Goal: Task Accomplishment & Management: Complete application form

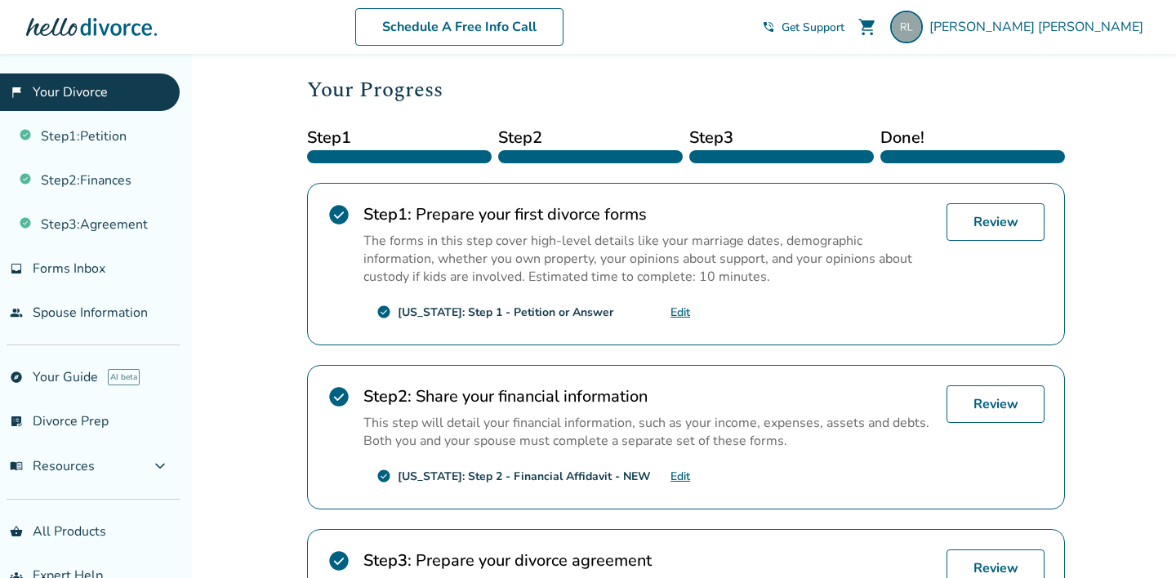
scroll to position [504, 0]
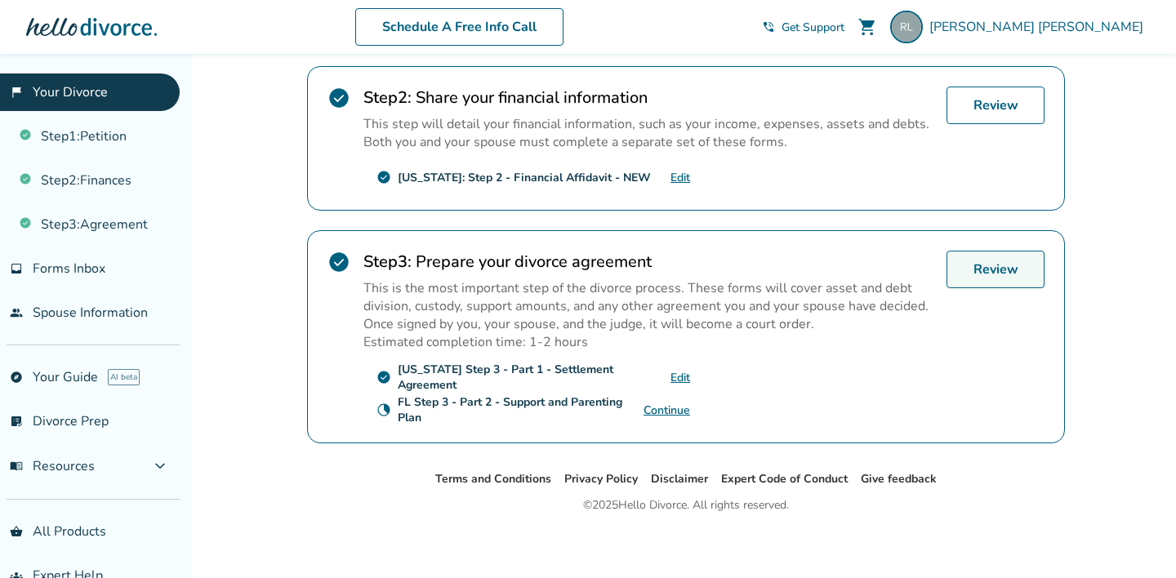
click at [982, 267] on link "Review" at bounding box center [996, 270] width 98 height 38
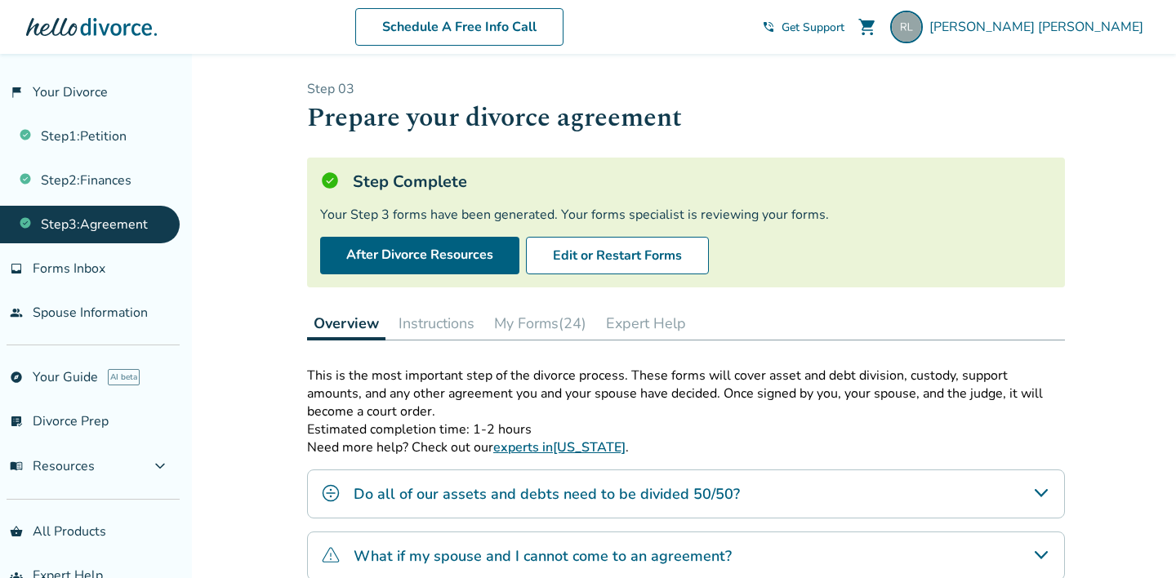
click at [529, 314] on button "My Forms (24)" at bounding box center [540, 323] width 105 height 33
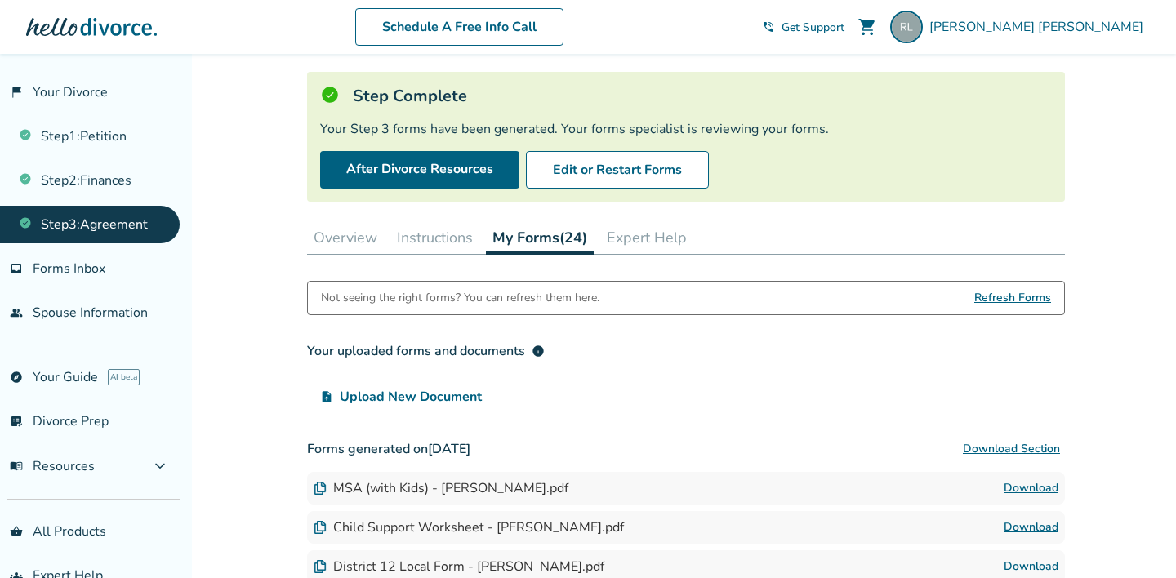
scroll to position [77, 0]
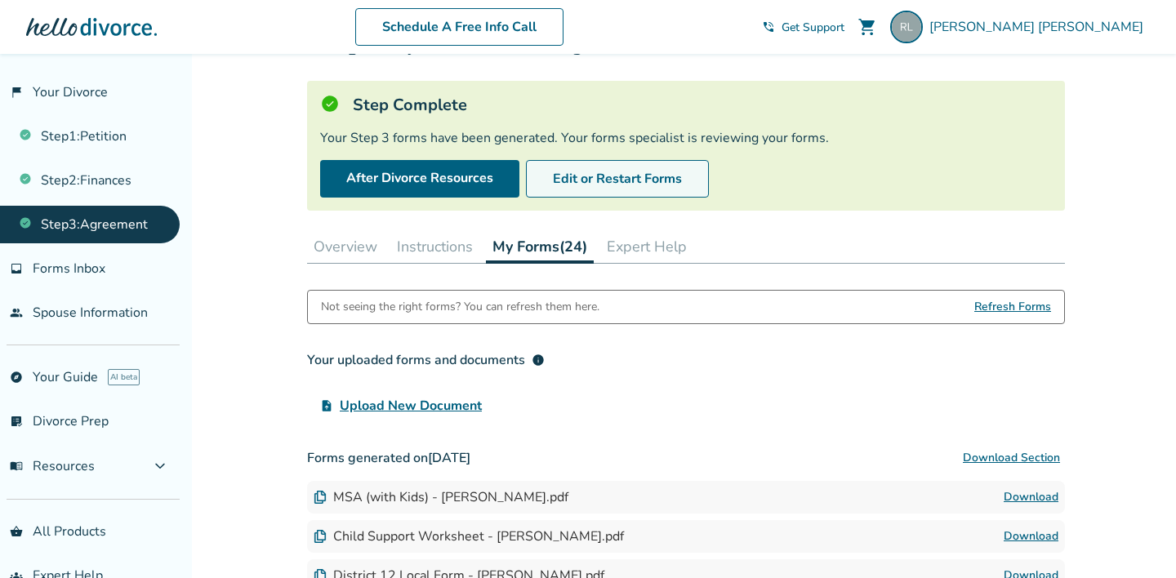
click at [591, 182] on button "Edit or Restart Forms" at bounding box center [617, 179] width 183 height 38
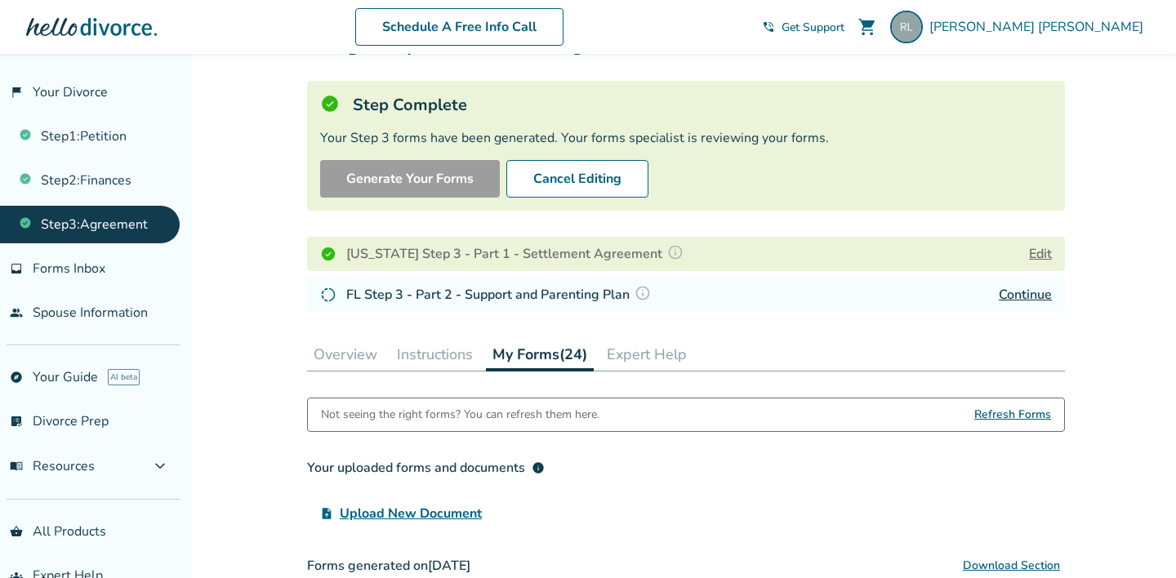
click at [558, 299] on h4 "FL Step 3 - Part 2 - Support and Parenting Plan" at bounding box center [501, 294] width 310 height 21
click at [1032, 288] on link "Continue" at bounding box center [1025, 295] width 53 height 18
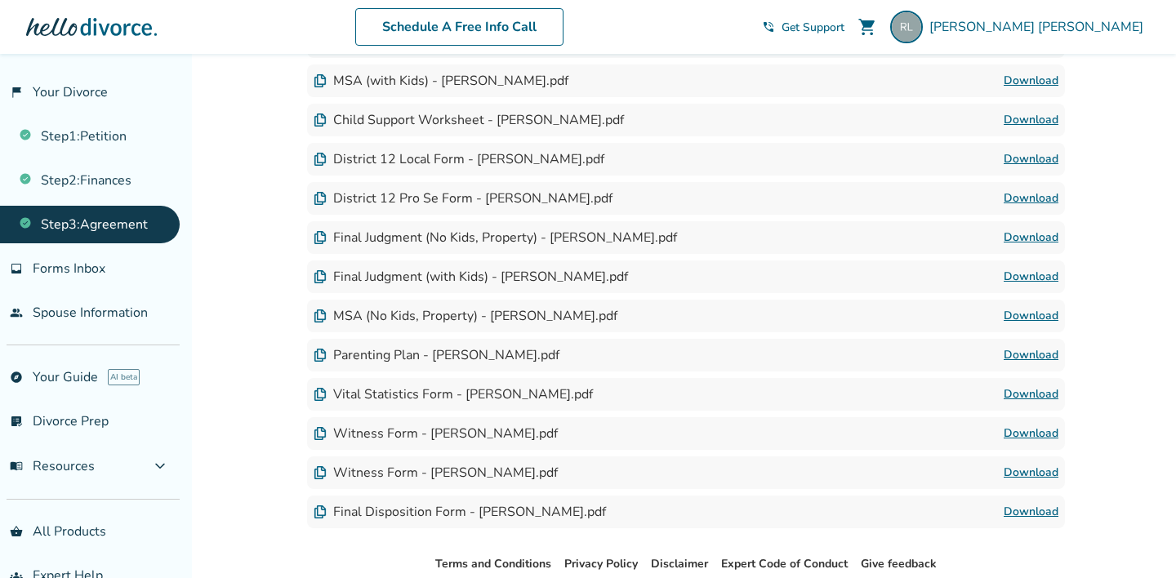
scroll to position [1079, 0]
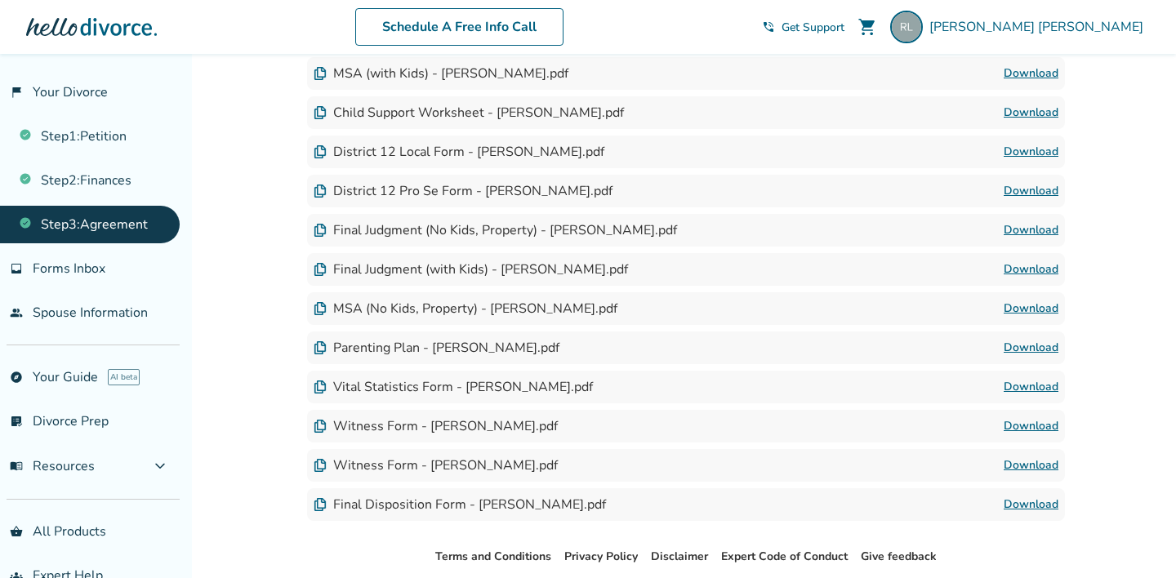
click at [1032, 344] on link "Download" at bounding box center [1031, 348] width 55 height 20
